Goal: Information Seeking & Learning: Learn about a topic

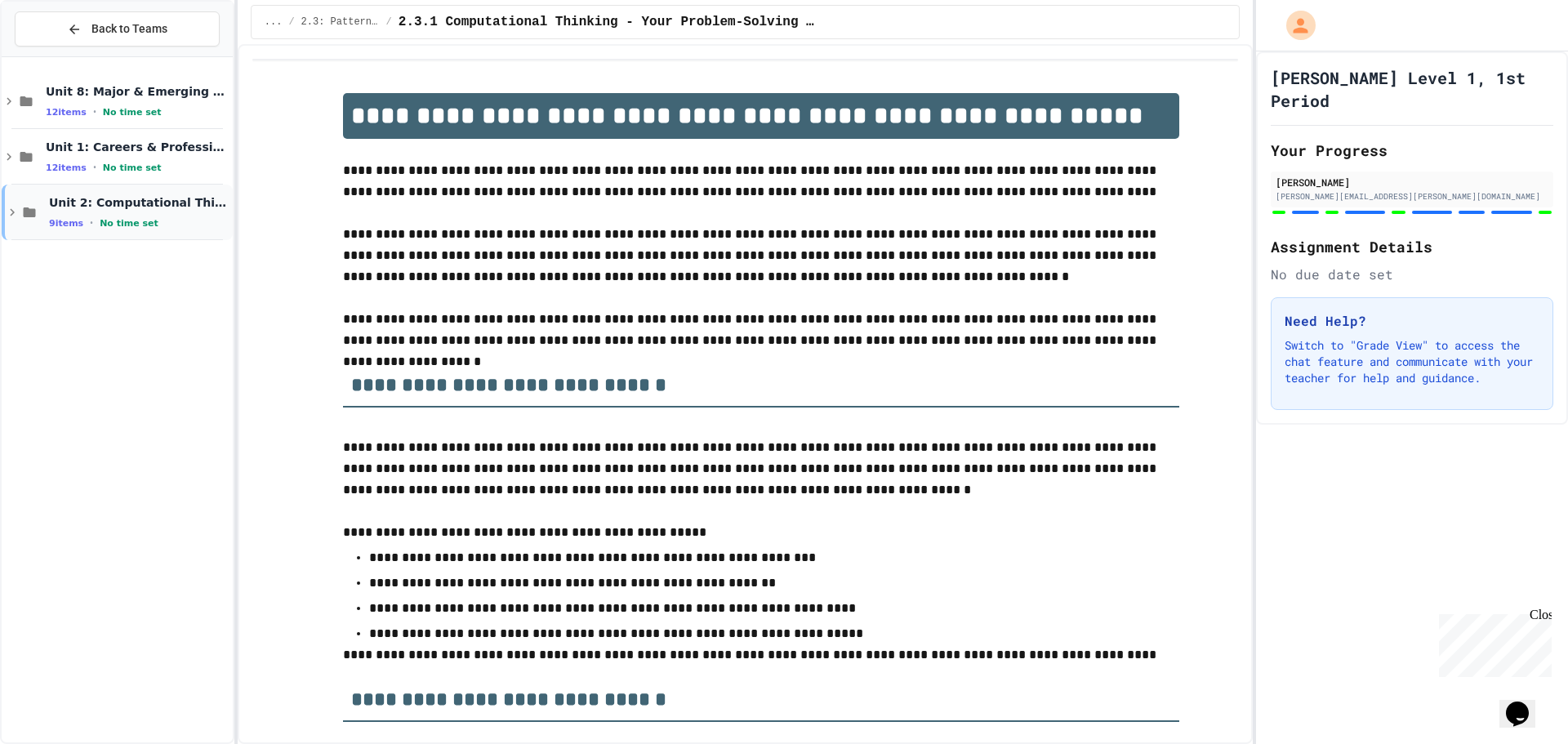
click at [165, 219] on div "9 items • No time set" at bounding box center [139, 222] width 181 height 13
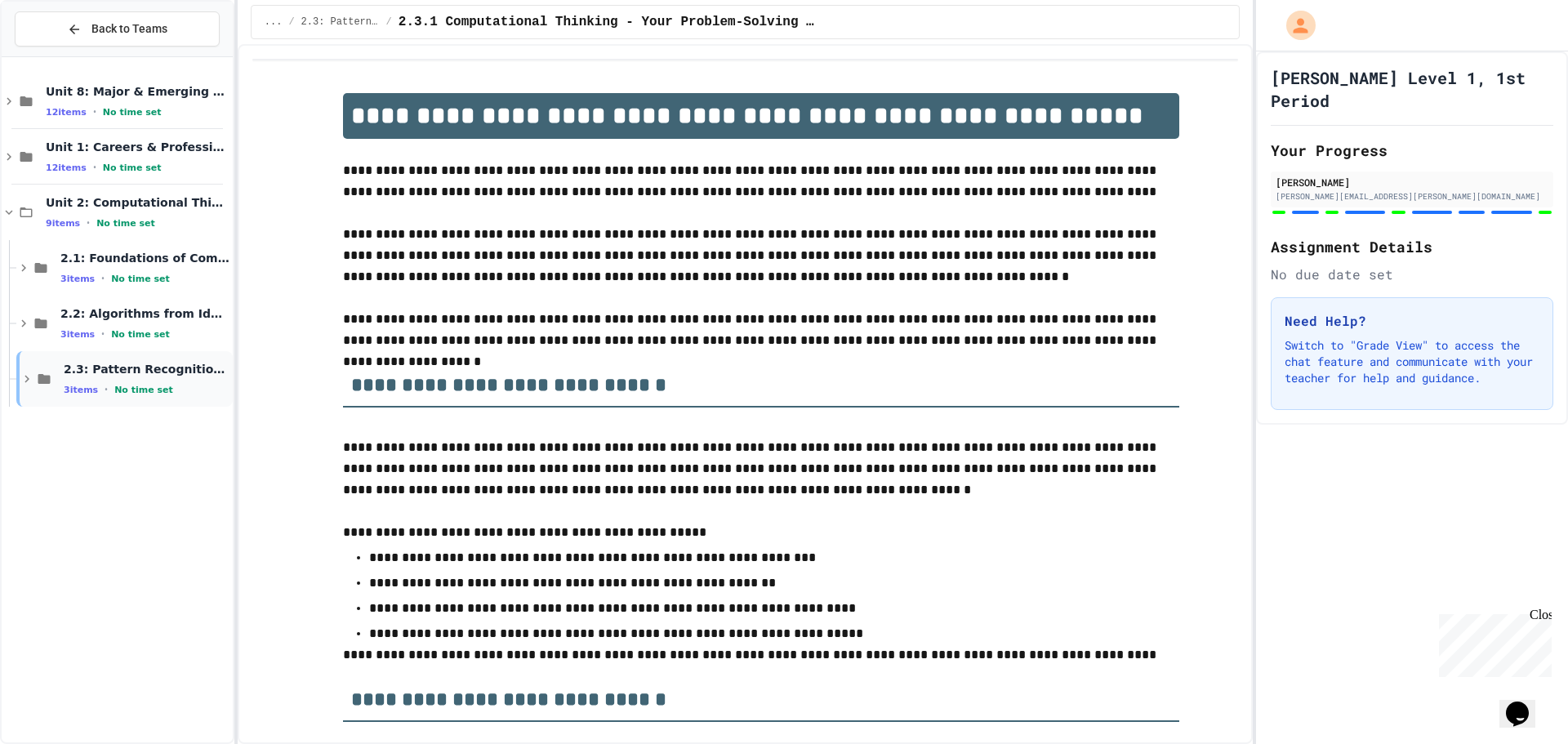
click at [165, 387] on div "3 items • No time set" at bounding box center [146, 389] width 165 height 13
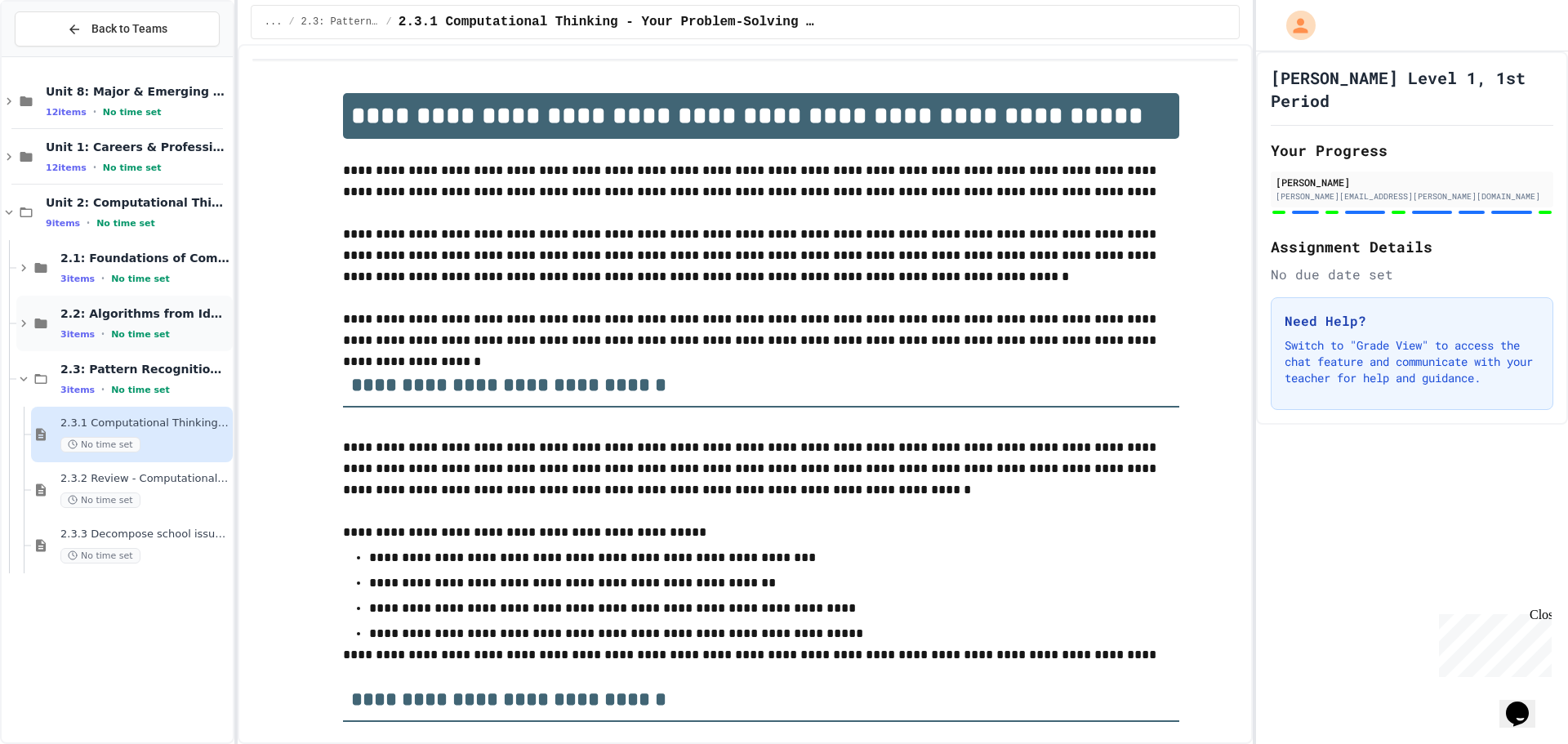
click at [134, 314] on span "2.2: Algorithms from Idea to Flowchart" at bounding box center [144, 313] width 169 height 14
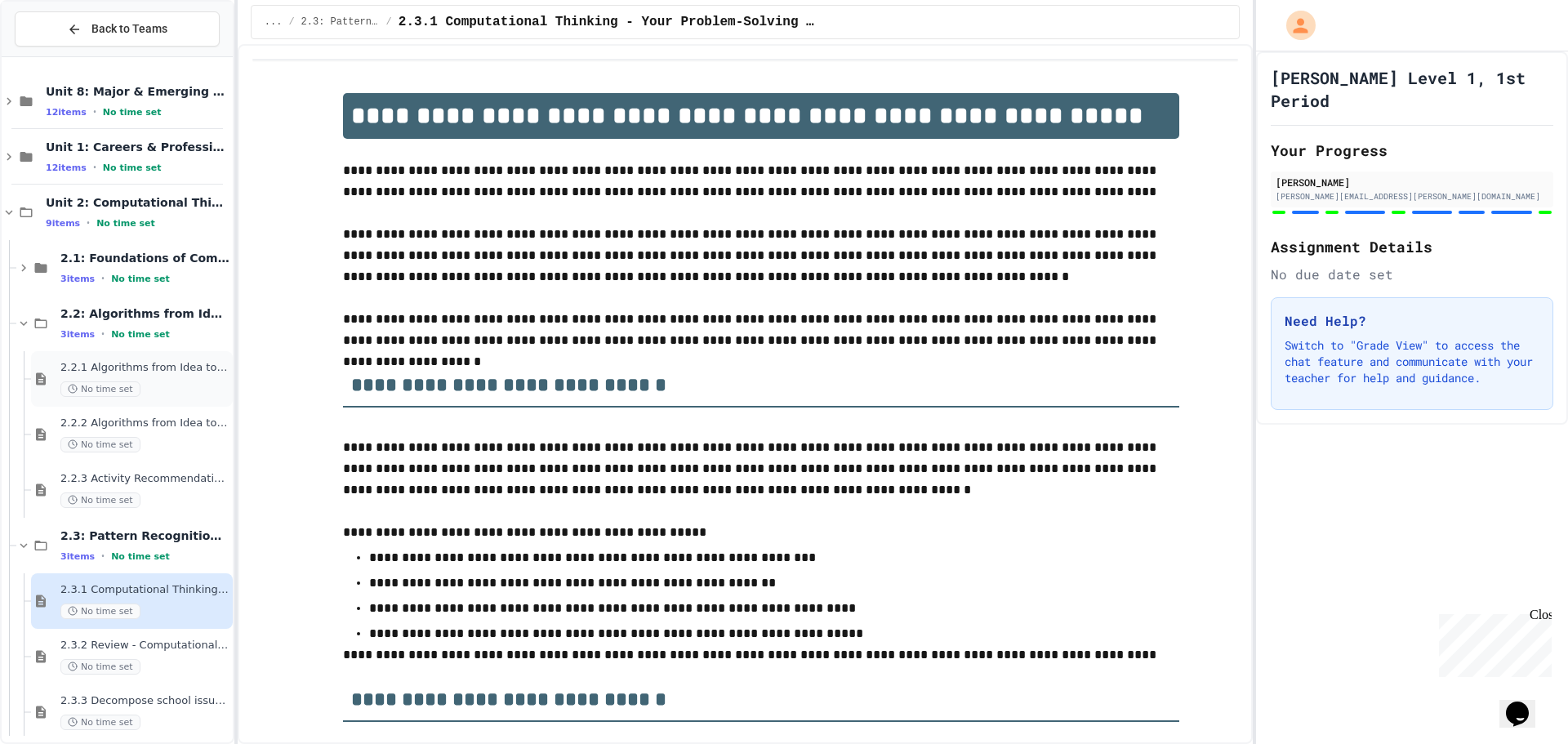
click at [137, 361] on span "2.2.1 Algorithms from Idea to Flowchart" at bounding box center [144, 367] width 169 height 14
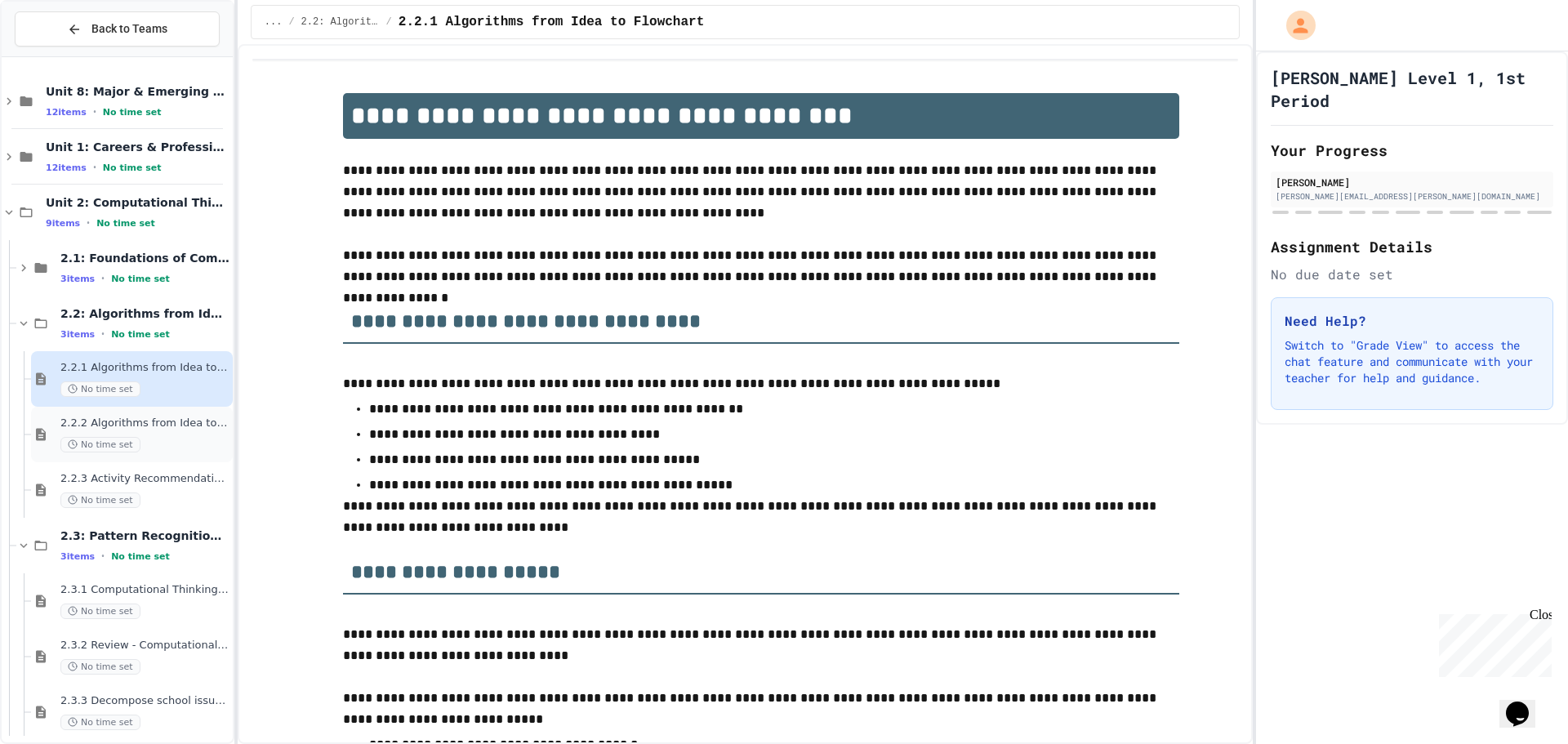
click at [141, 417] on span "2.2.2 Algorithms from Idea to Flowchart - Review" at bounding box center [144, 423] width 169 height 14
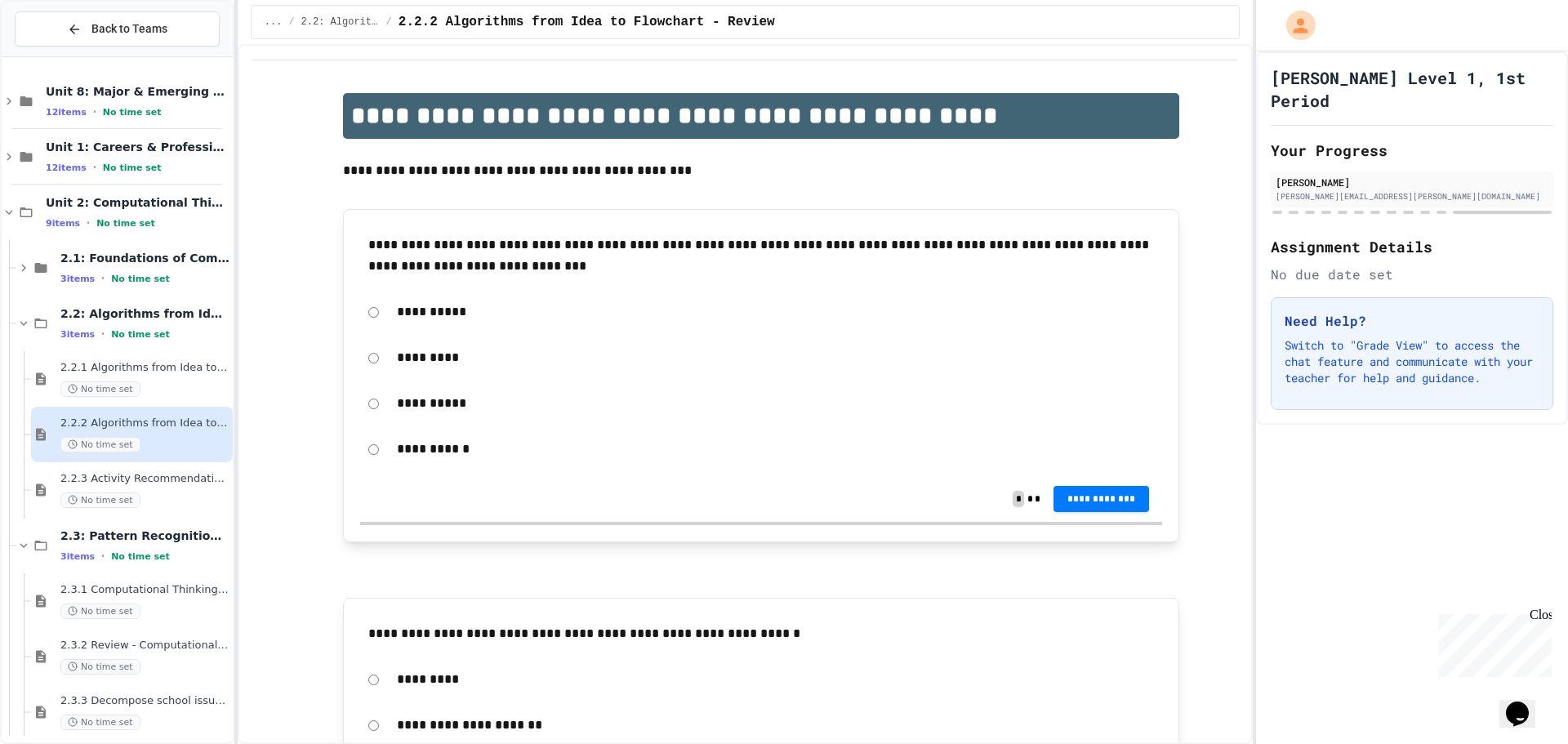
click at [158, 473] on span "2.2.3 Activity Recommendation Algorithm" at bounding box center [144, 478] width 169 height 14
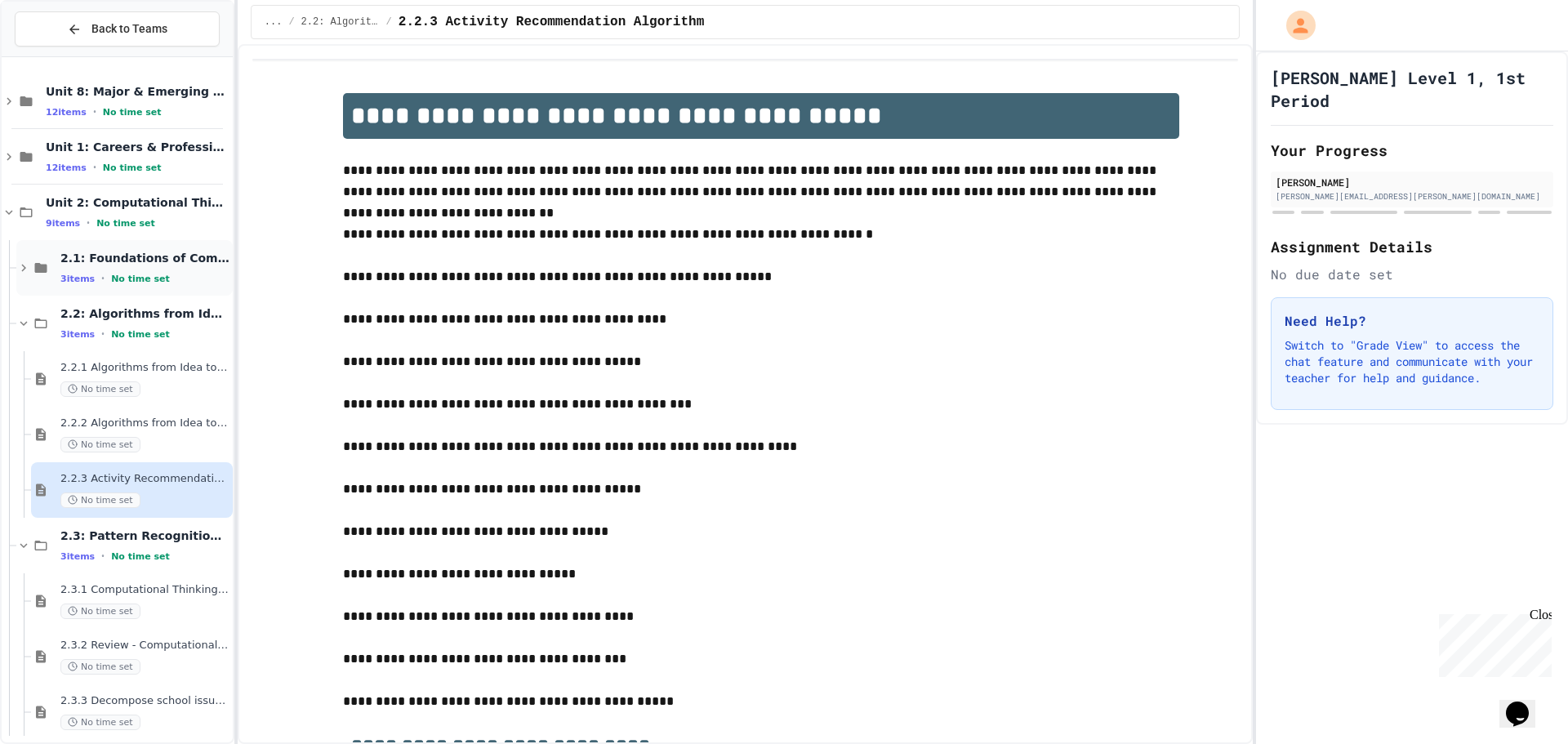
click at [123, 285] on div "3 items • No time set" at bounding box center [144, 278] width 169 height 13
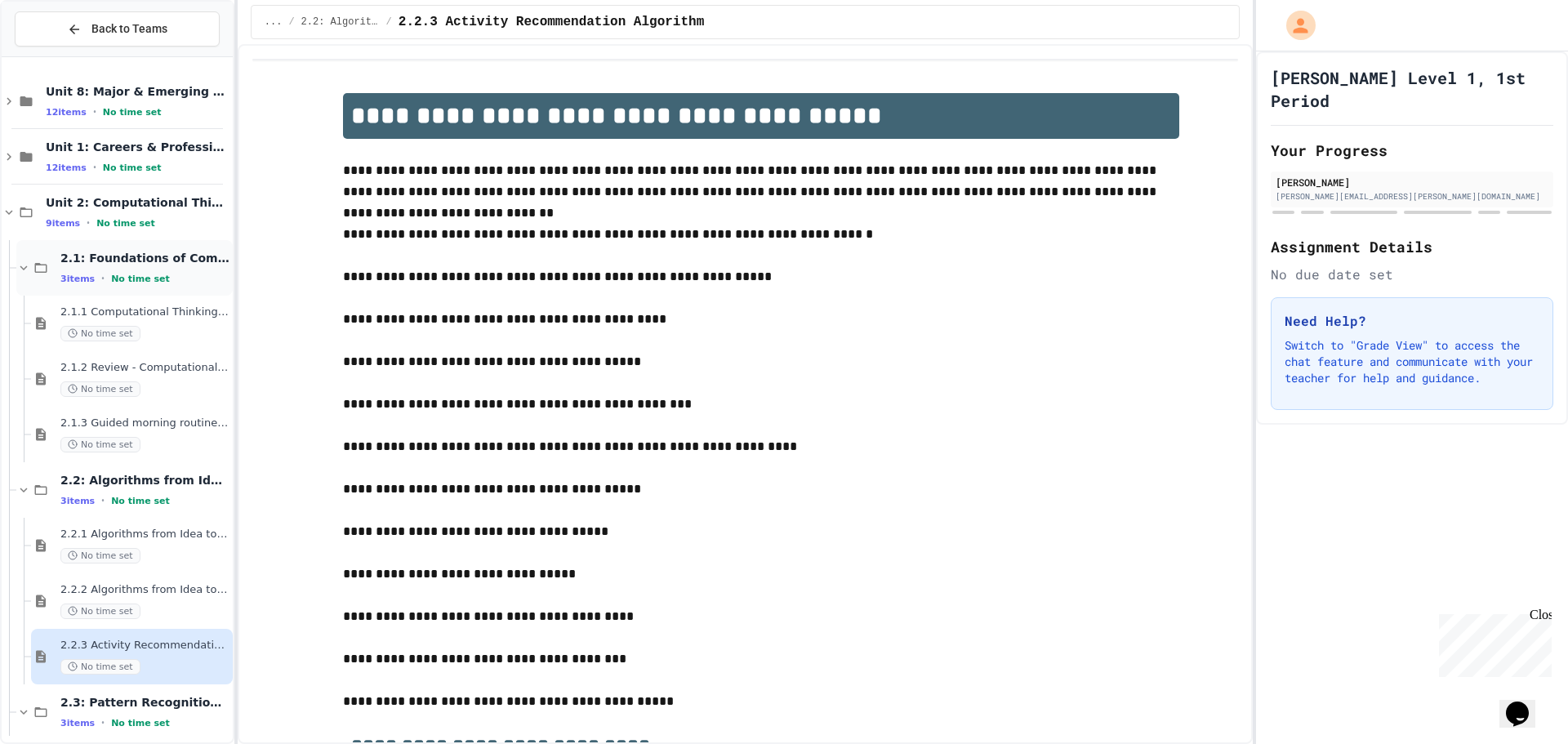
click at [182, 263] on span "2.1: Foundations of Computational Thinking" at bounding box center [144, 258] width 169 height 14
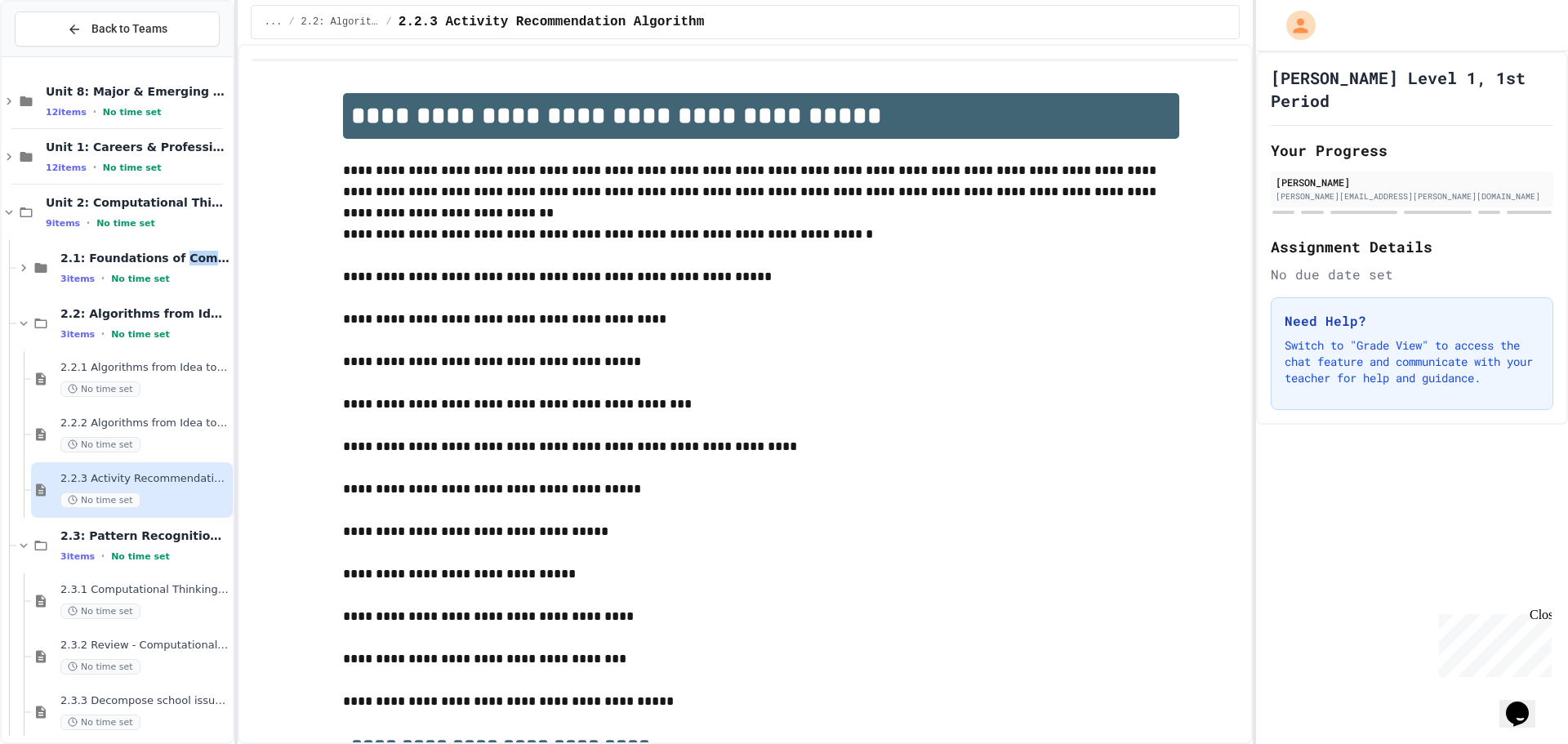
click at [182, 263] on span "2.1: Foundations of Computational Thinking" at bounding box center [144, 258] width 169 height 14
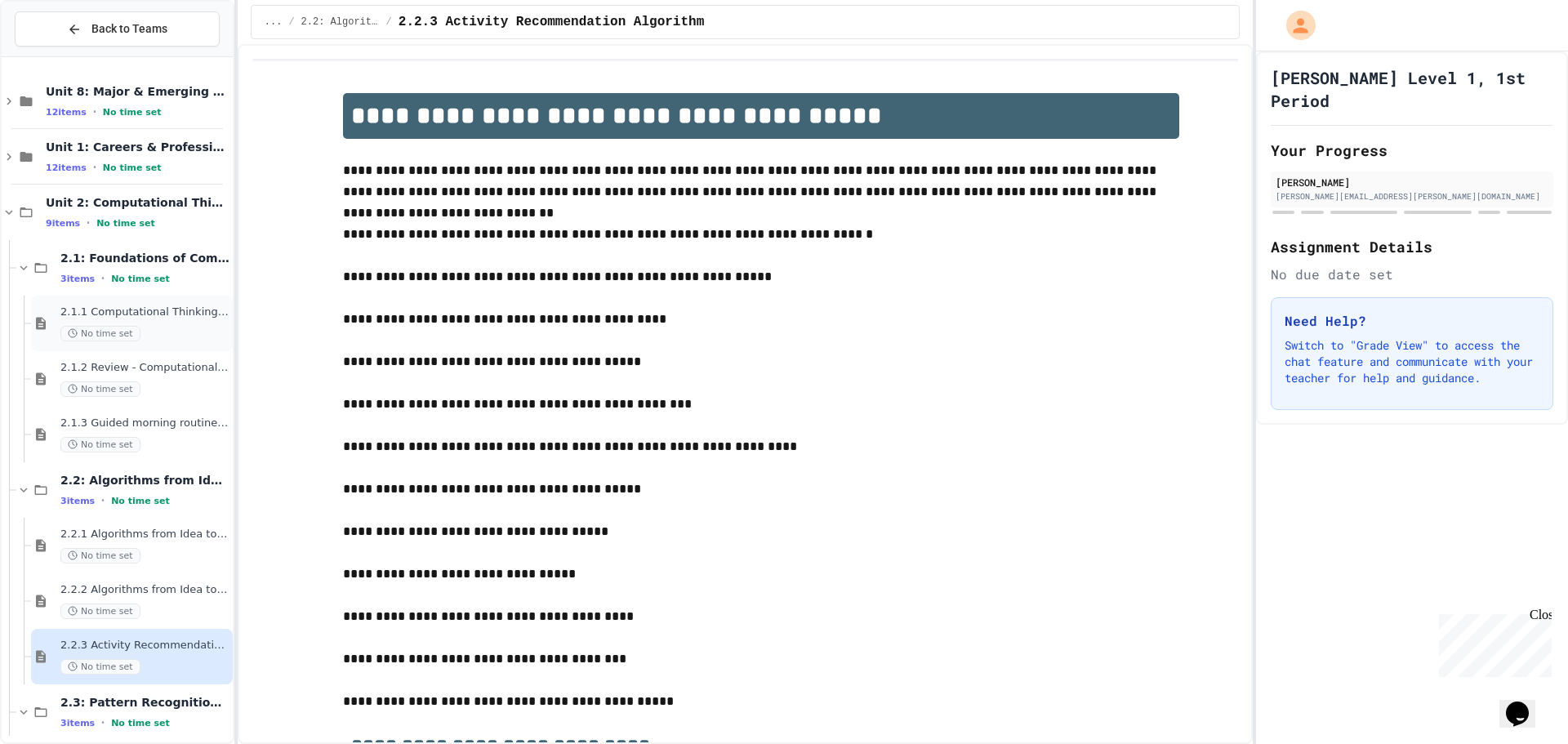
click at [165, 306] on span "2.1.1 Computational Thinking and Problem Solving" at bounding box center [144, 312] width 169 height 14
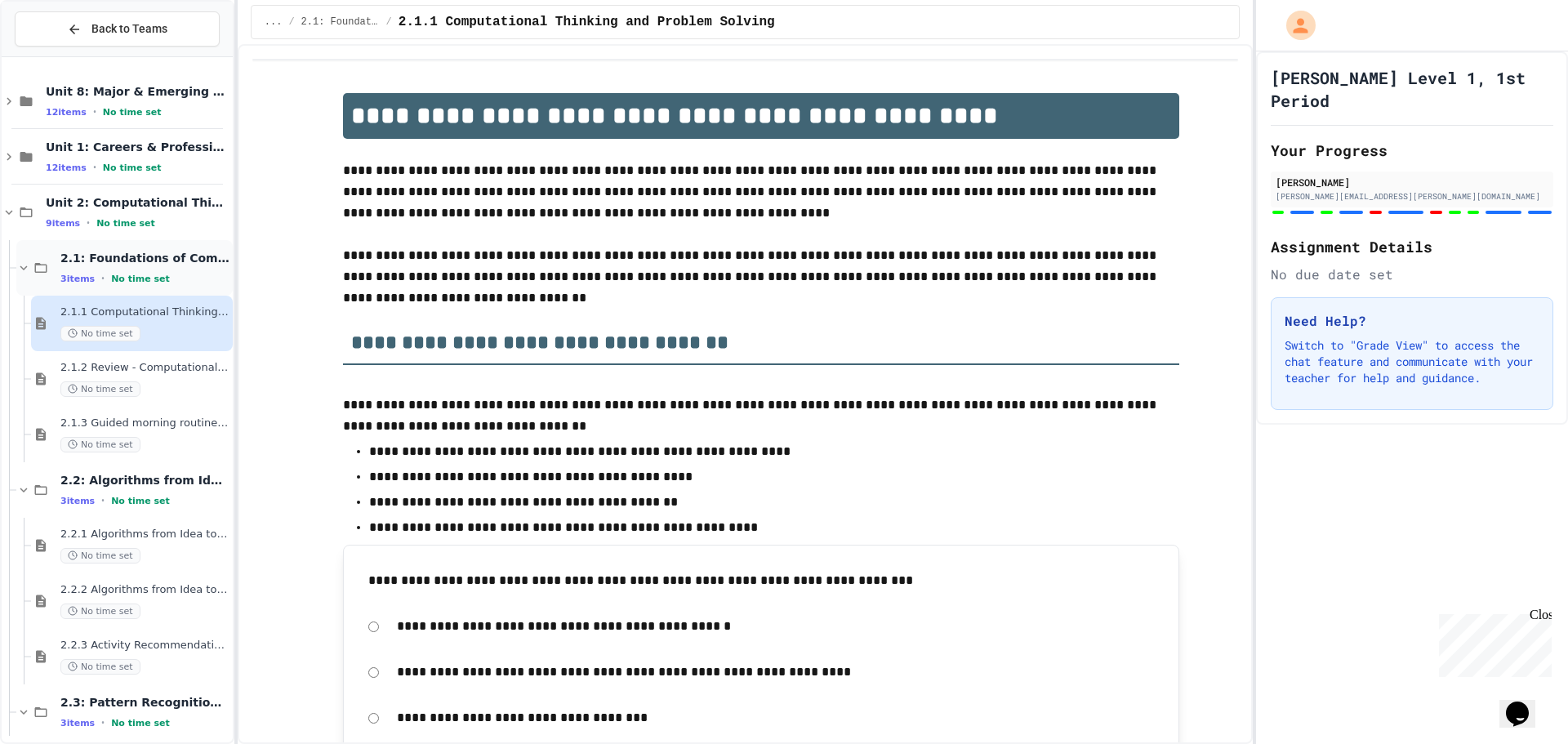
click at [133, 272] on div "3 items • No time set" at bounding box center [144, 278] width 169 height 13
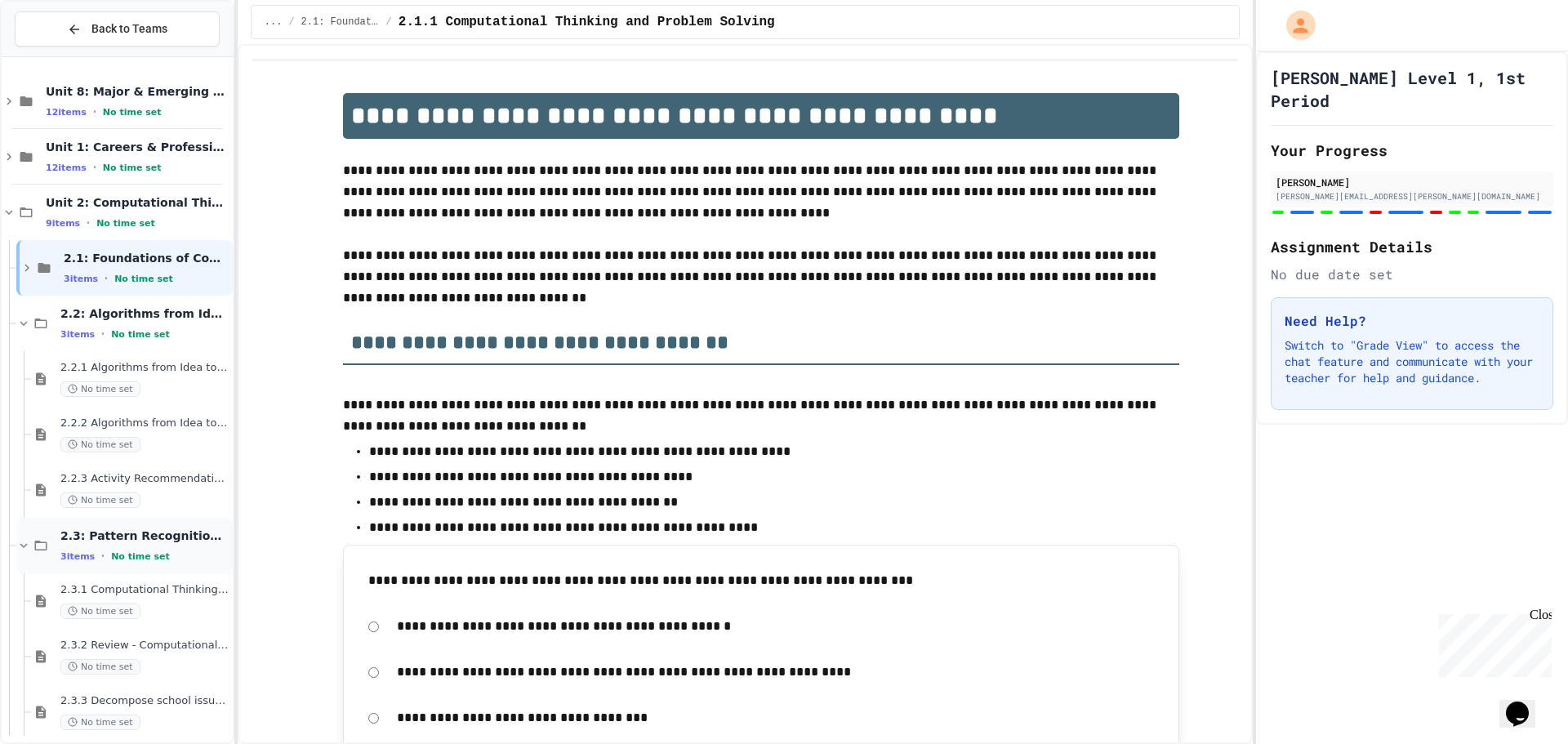
drag, startPoint x: 174, startPoint y: 545, endPoint x: 166, endPoint y: 549, distance: 8.9
click at [166, 549] on div "2.3: Pattern Recognition & Decomposition 3 items • No time set" at bounding box center [144, 545] width 169 height 34
click at [135, 366] on span "2.2.1 Algorithms from Idea to Flowchart" at bounding box center [144, 367] width 169 height 14
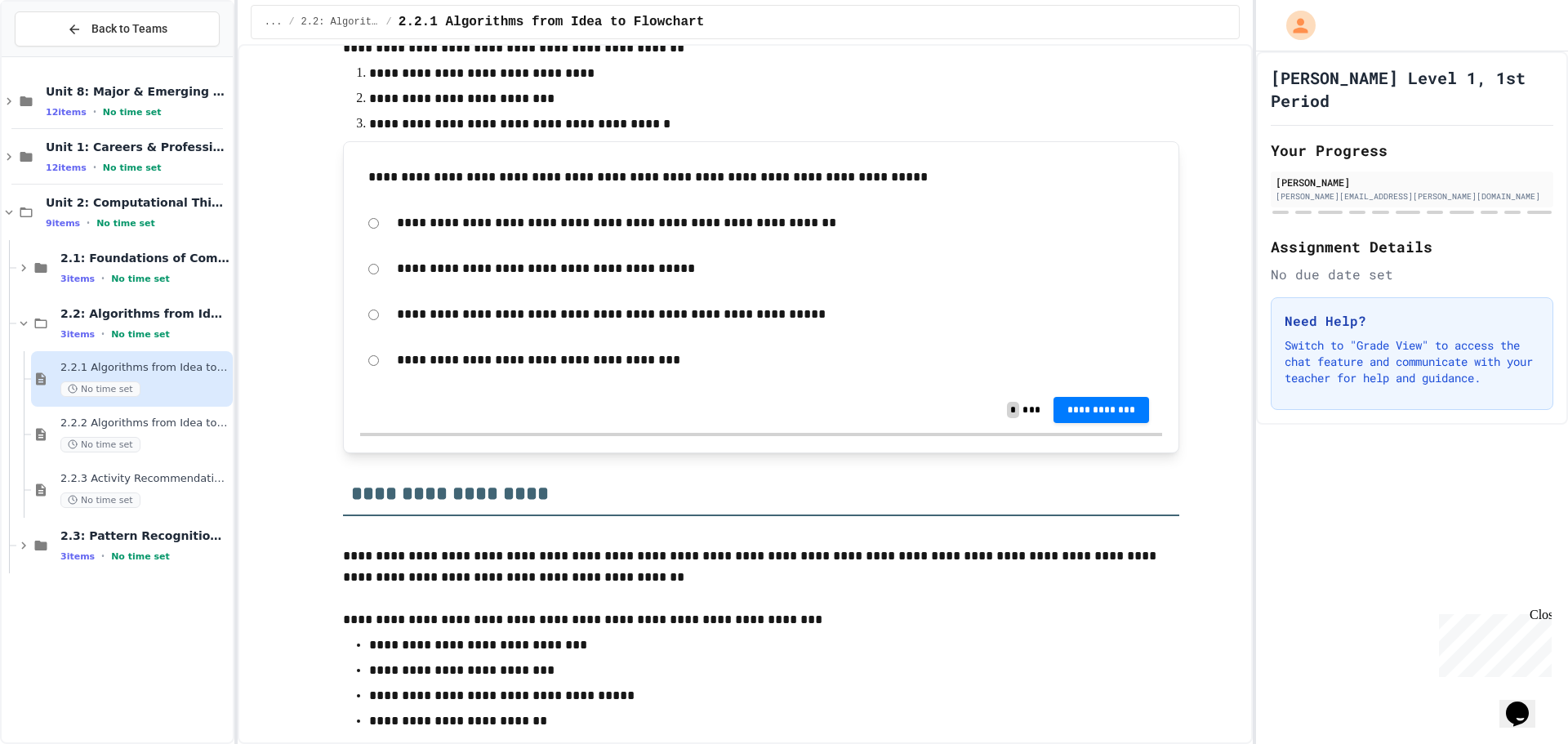
scroll to position [1225, 0]
click at [1090, 432] on div "**********" at bounding box center [761, 296] width 802 height 277
click at [1090, 425] on div "**********" at bounding box center [761, 409] width 802 height 46
click at [1090, 417] on button "**********" at bounding box center [1102, 407] width 97 height 26
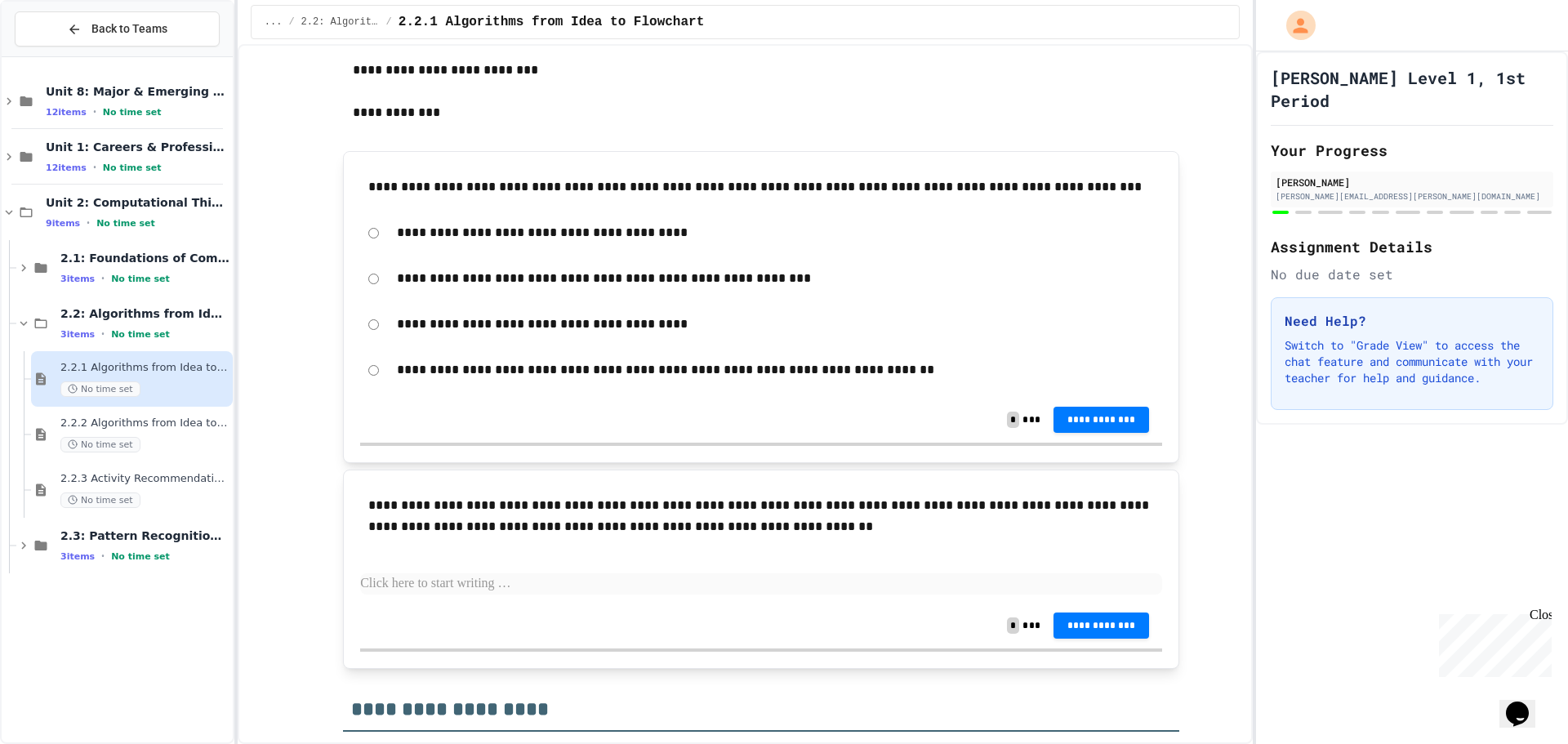
scroll to position [2777, 0]
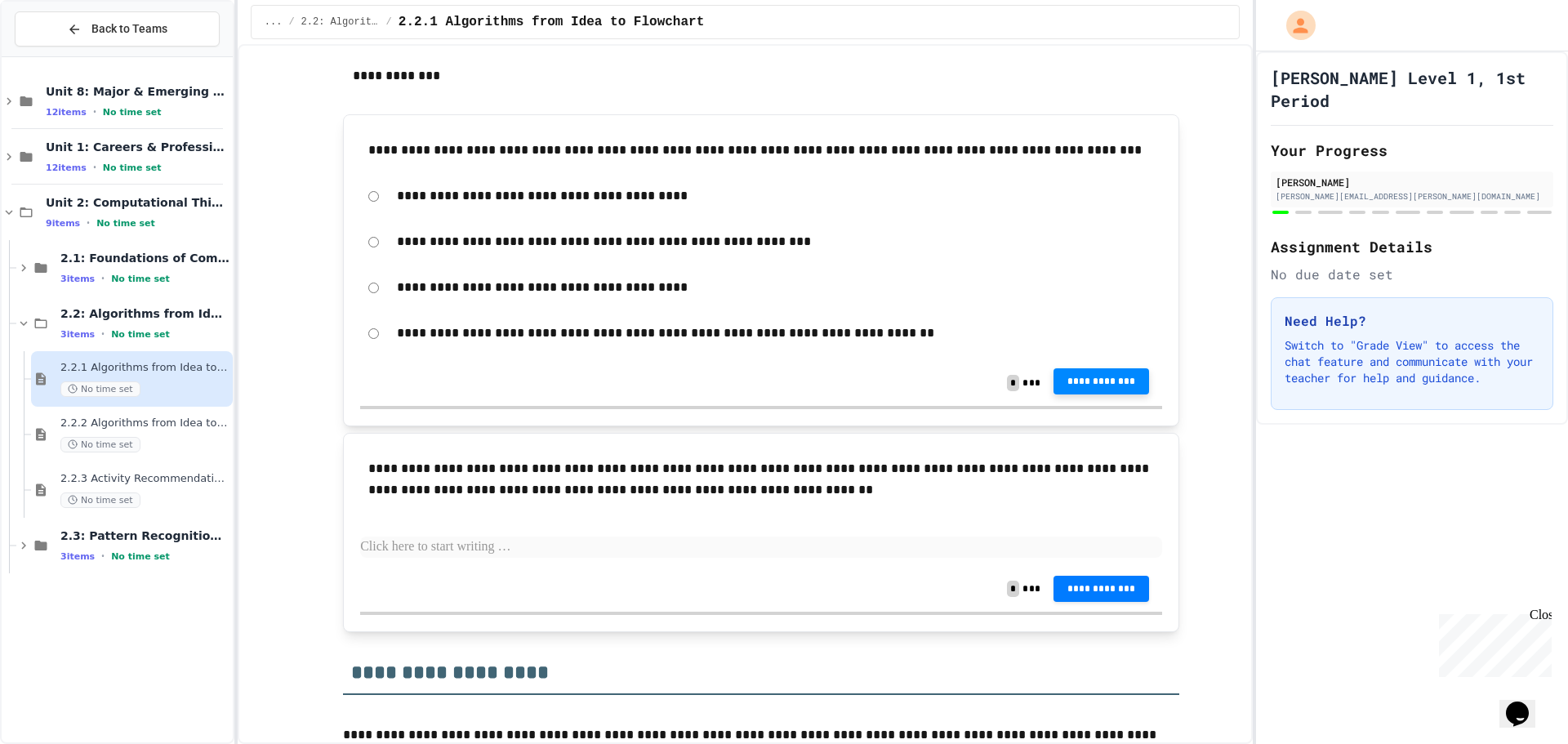
click at [1108, 383] on span "**********" at bounding box center [1101, 381] width 70 height 13
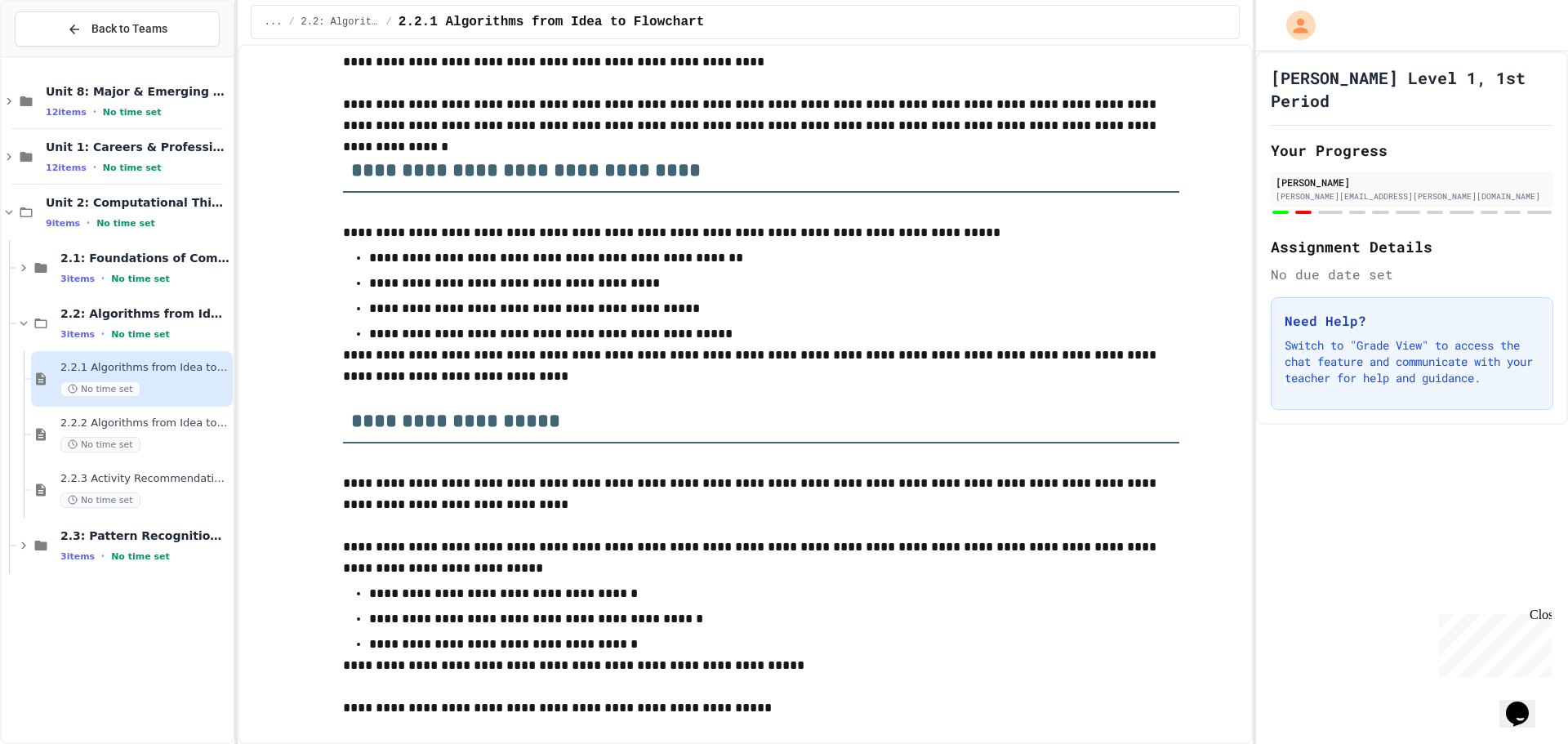
scroll to position [0, 0]
